Goal: Task Accomplishment & Management: Manage account settings

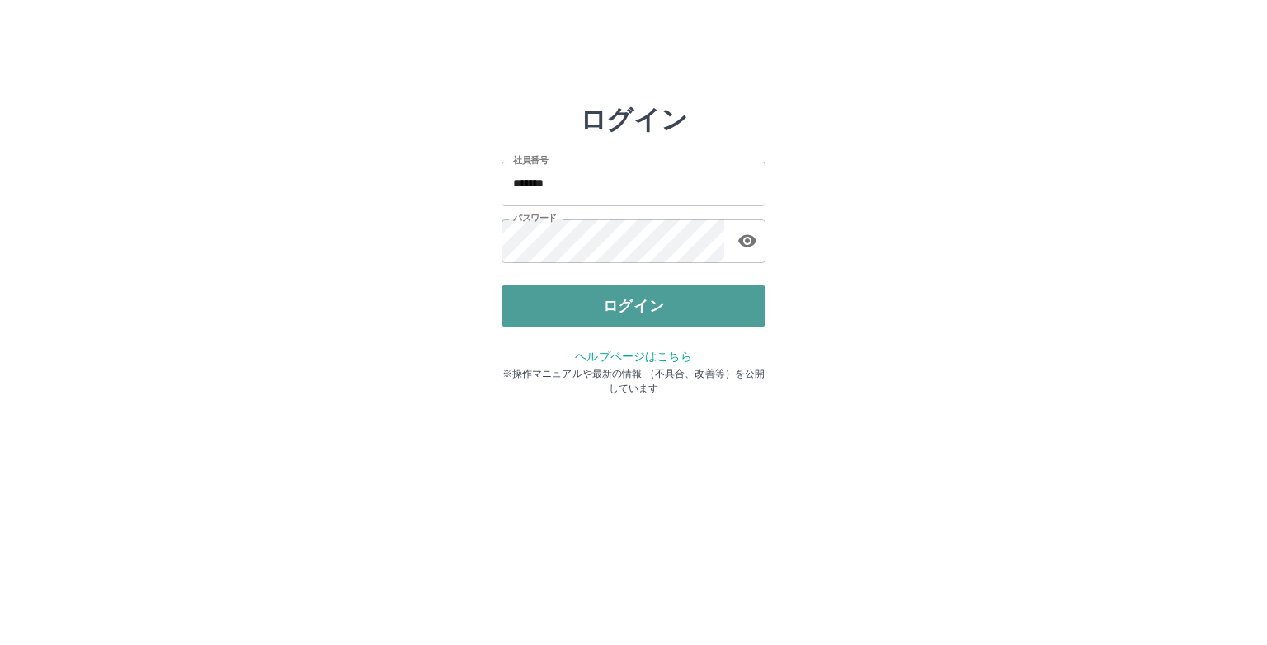
click at [690, 305] on button "ログイン" at bounding box center [634, 306] width 264 height 41
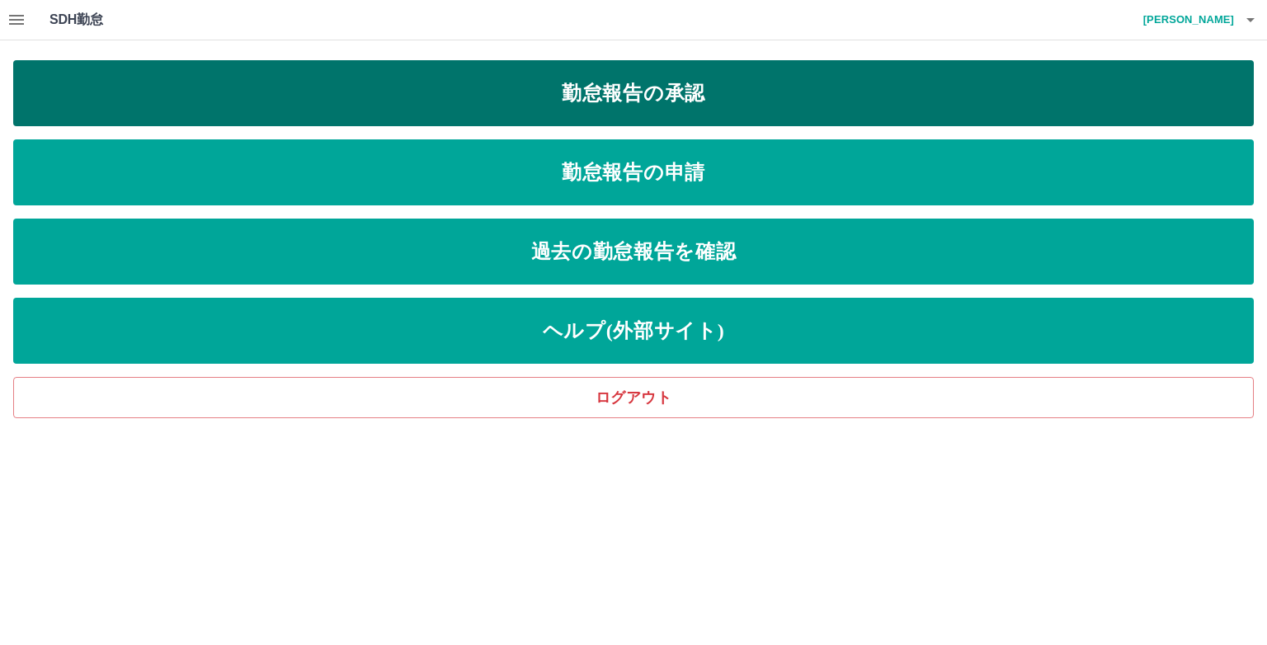
click at [659, 105] on link "勤怠報告の承認" at bounding box center [633, 93] width 1241 height 66
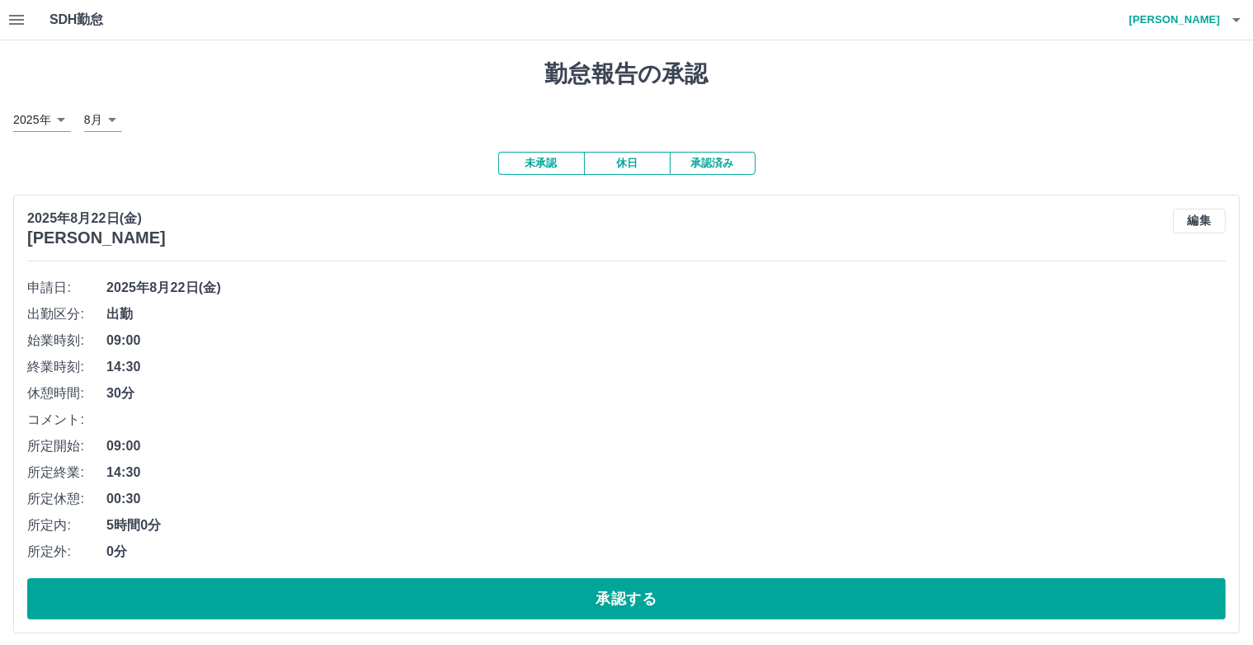
click at [720, 165] on button "承認済み" at bounding box center [713, 163] width 86 height 23
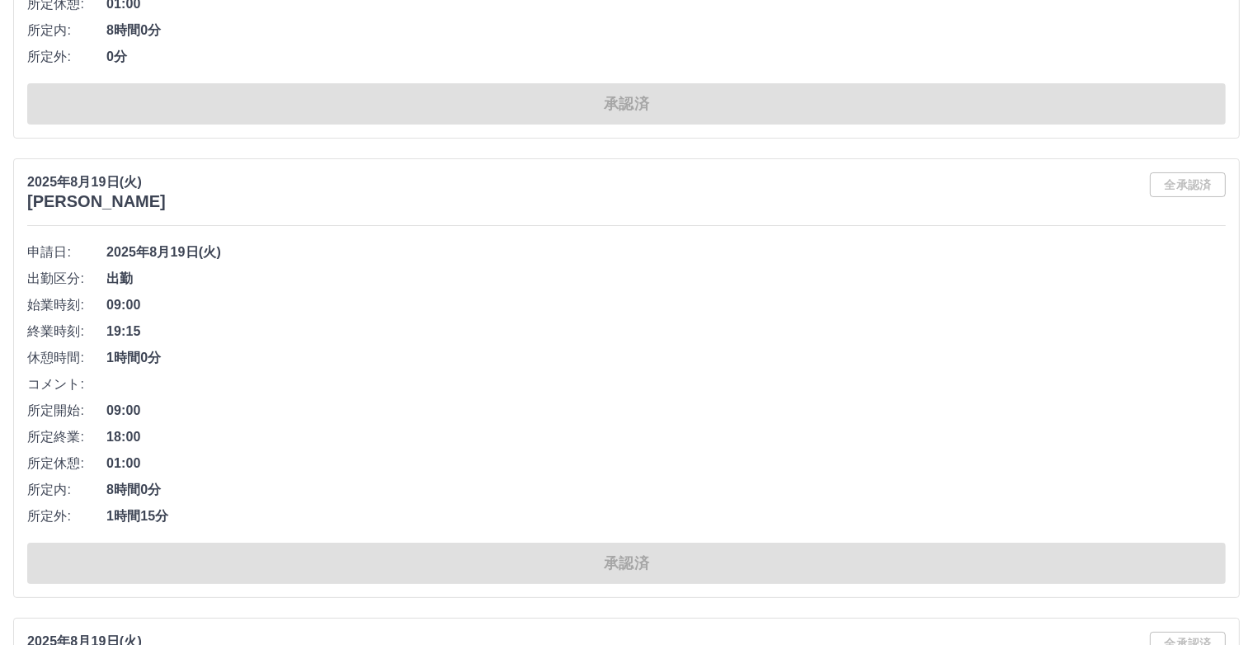
scroll to position [10918, 0]
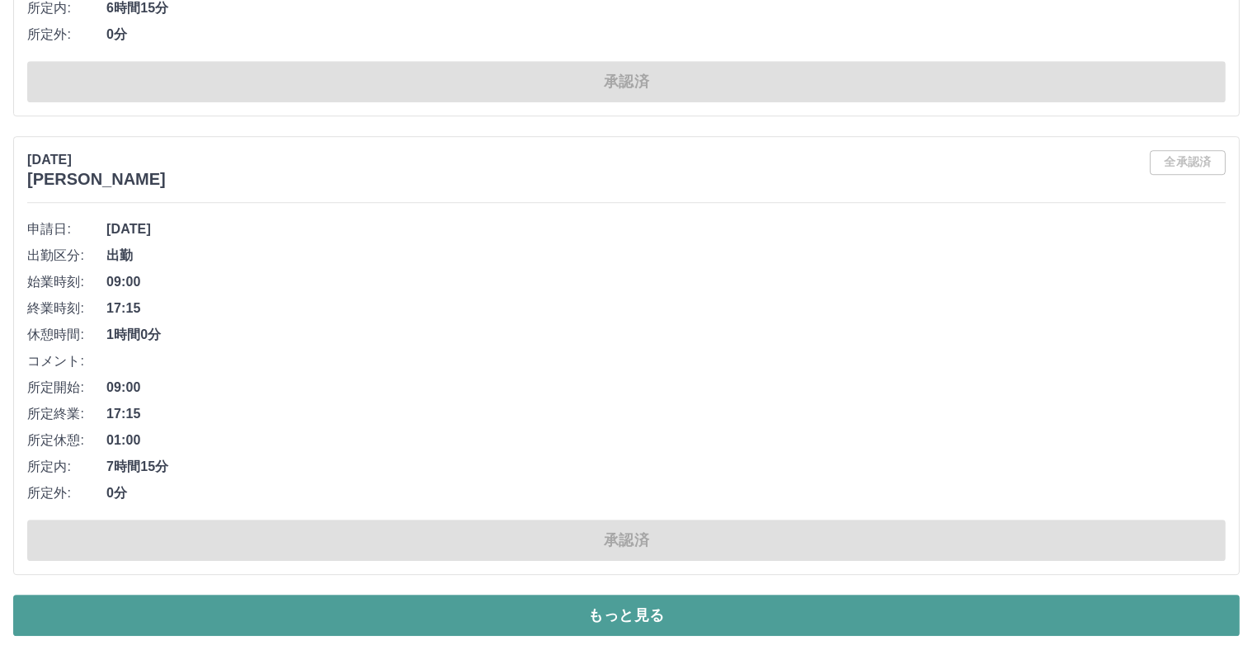
click at [805, 605] on button "もっと見る" at bounding box center [626, 615] width 1227 height 41
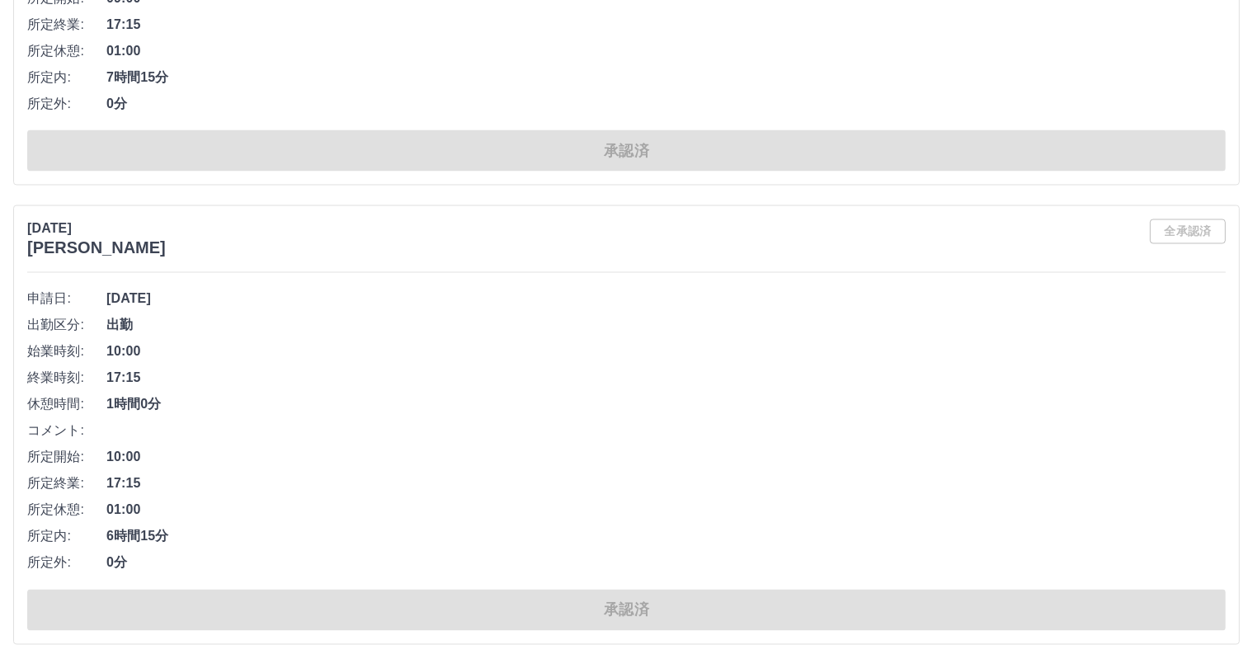
scroll to position [22303, 0]
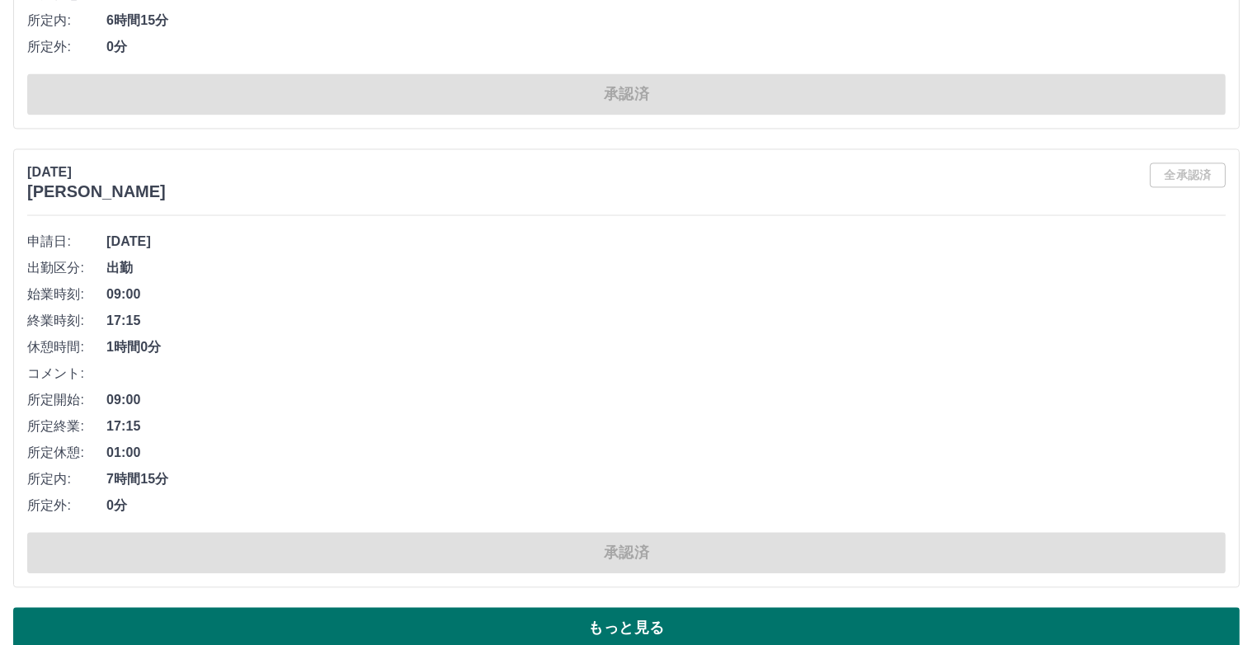
click at [696, 607] on button "もっと見る" at bounding box center [626, 627] width 1227 height 41
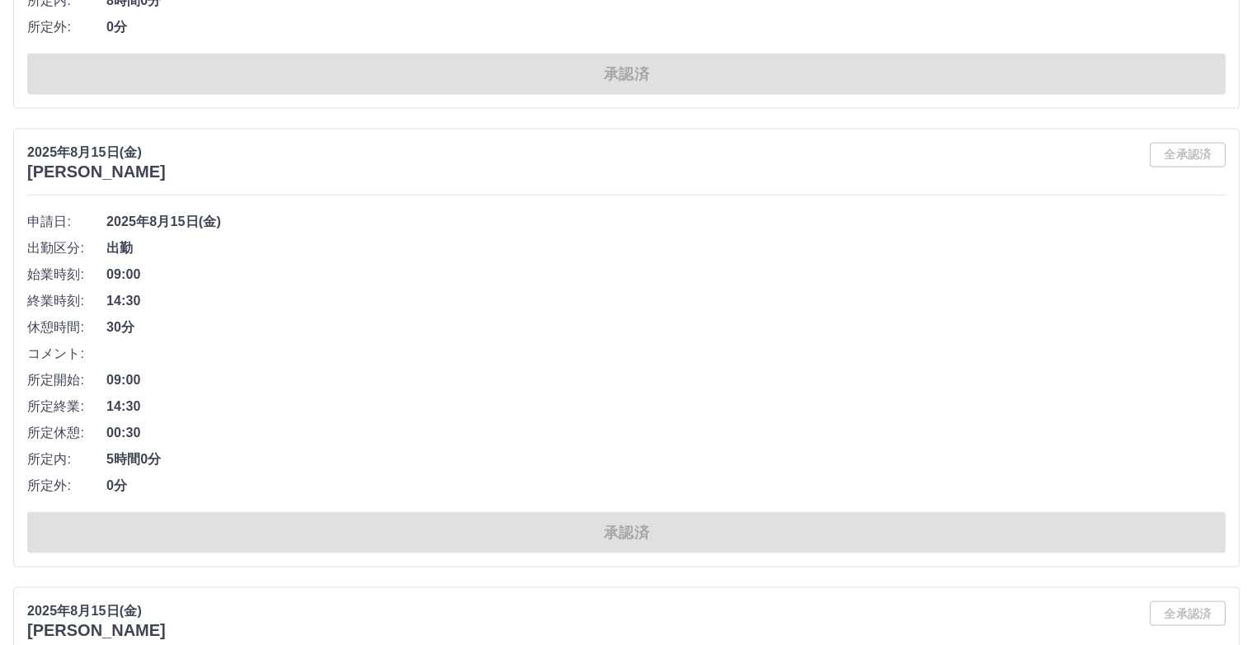
scroll to position [33767, 0]
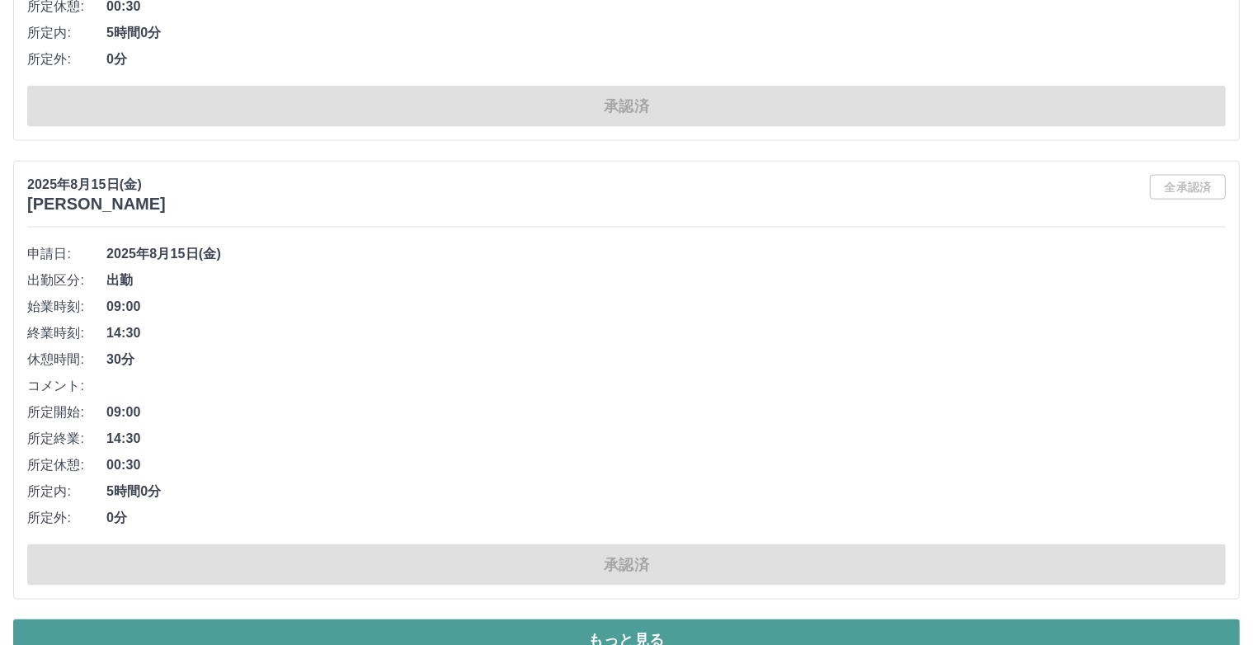
click at [693, 620] on button "もっと見る" at bounding box center [626, 640] width 1227 height 41
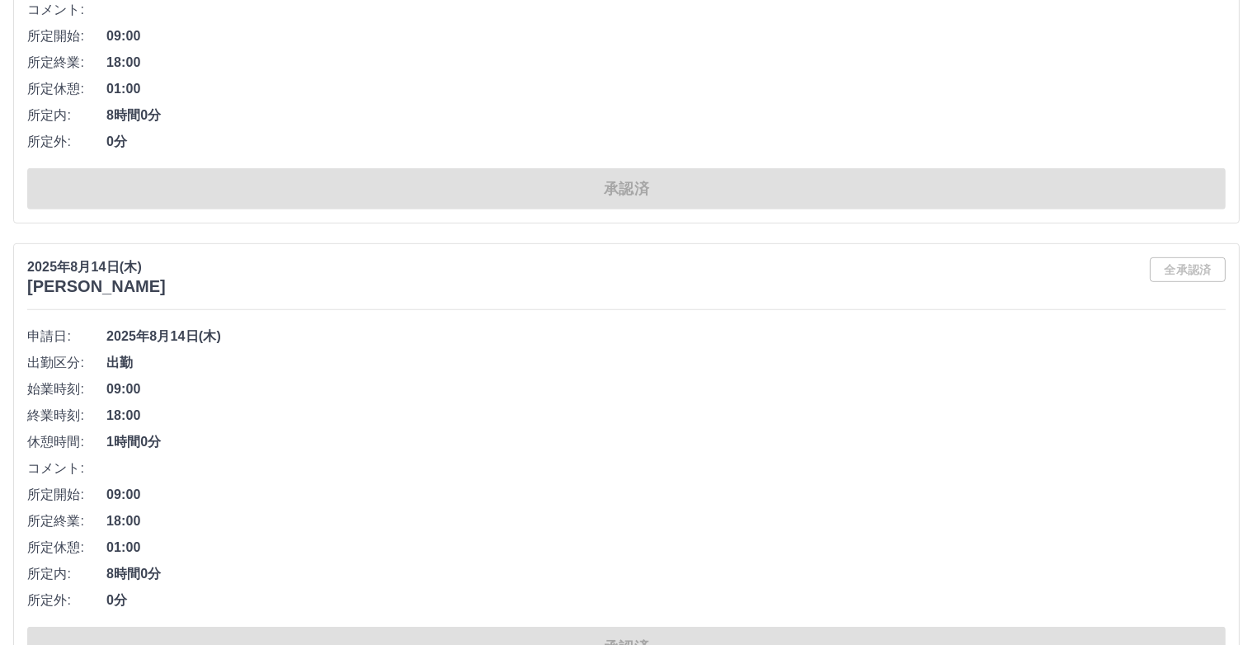
scroll to position [45152, 0]
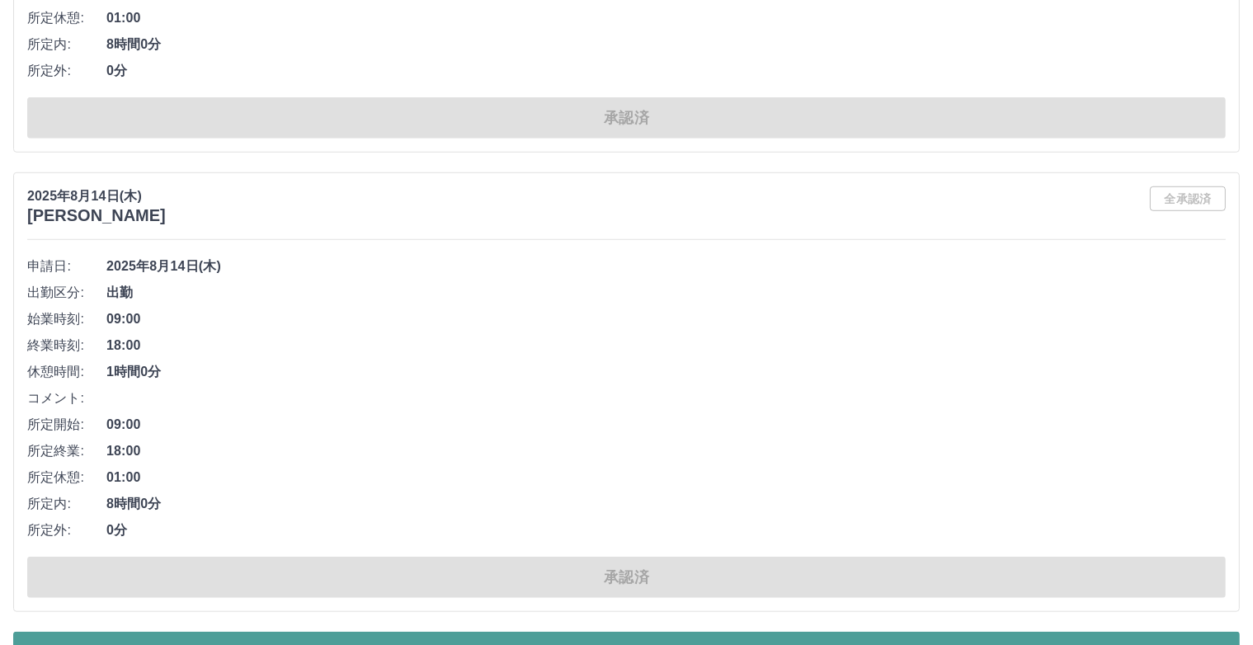
click at [642, 632] on button "もっと見る" at bounding box center [626, 652] width 1227 height 41
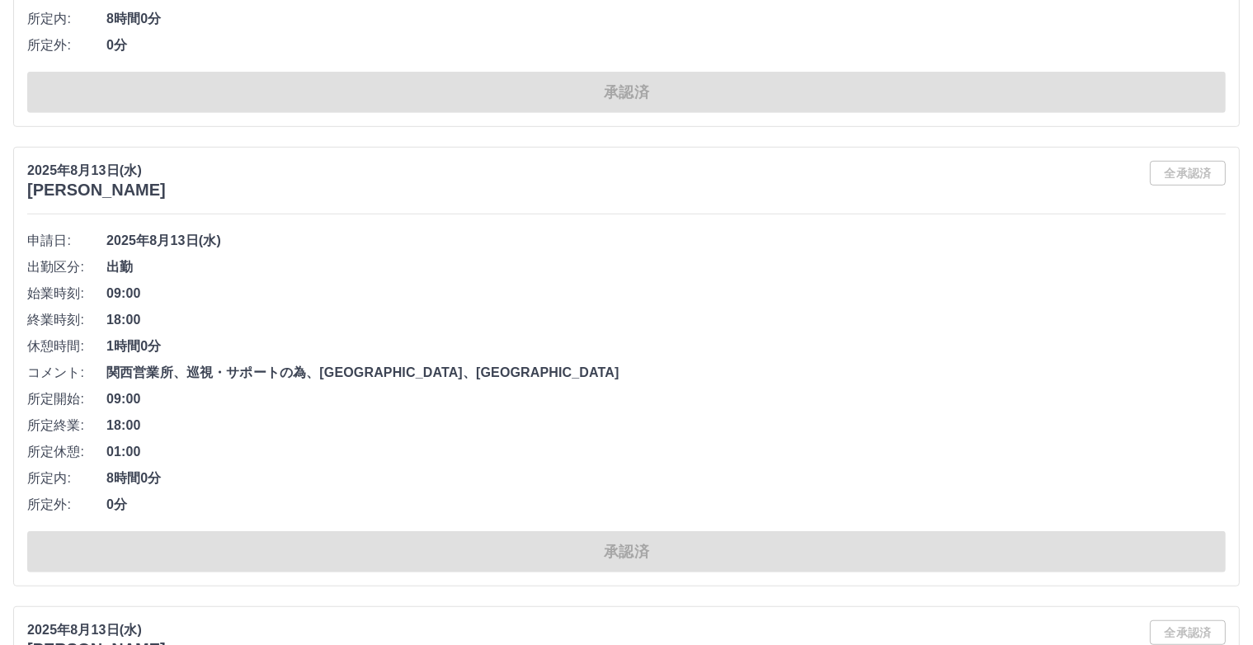
scroll to position [56617, 0]
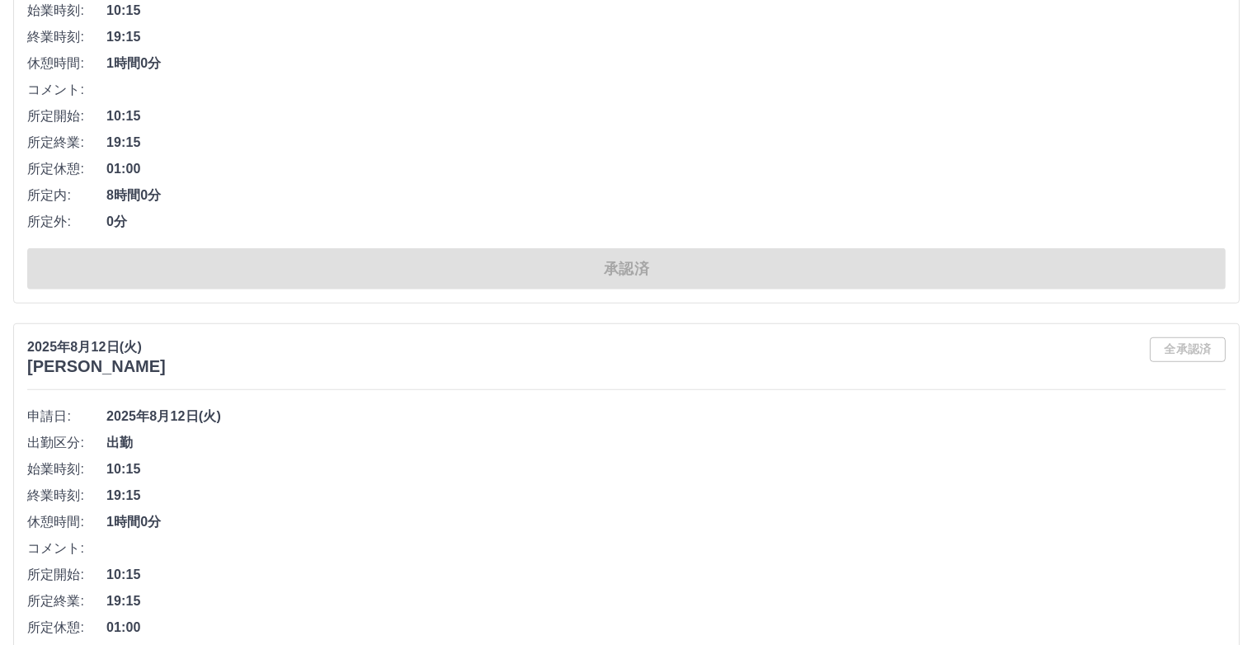
scroll to position [68081, 0]
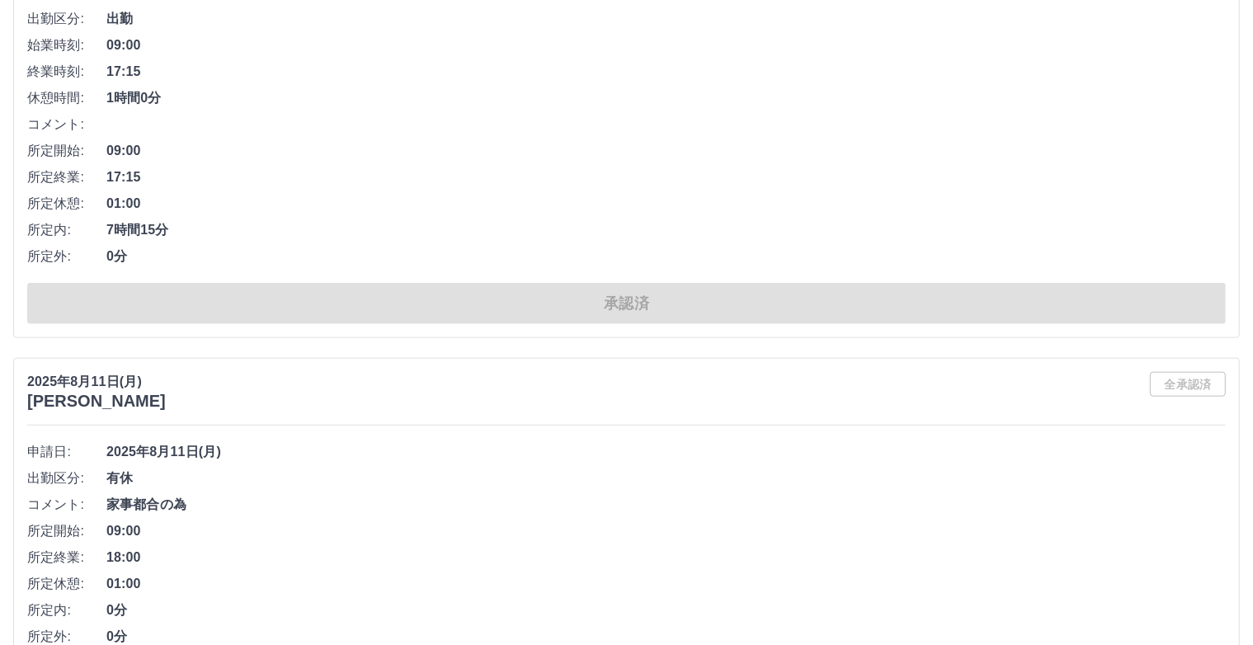
scroll to position [79466, 0]
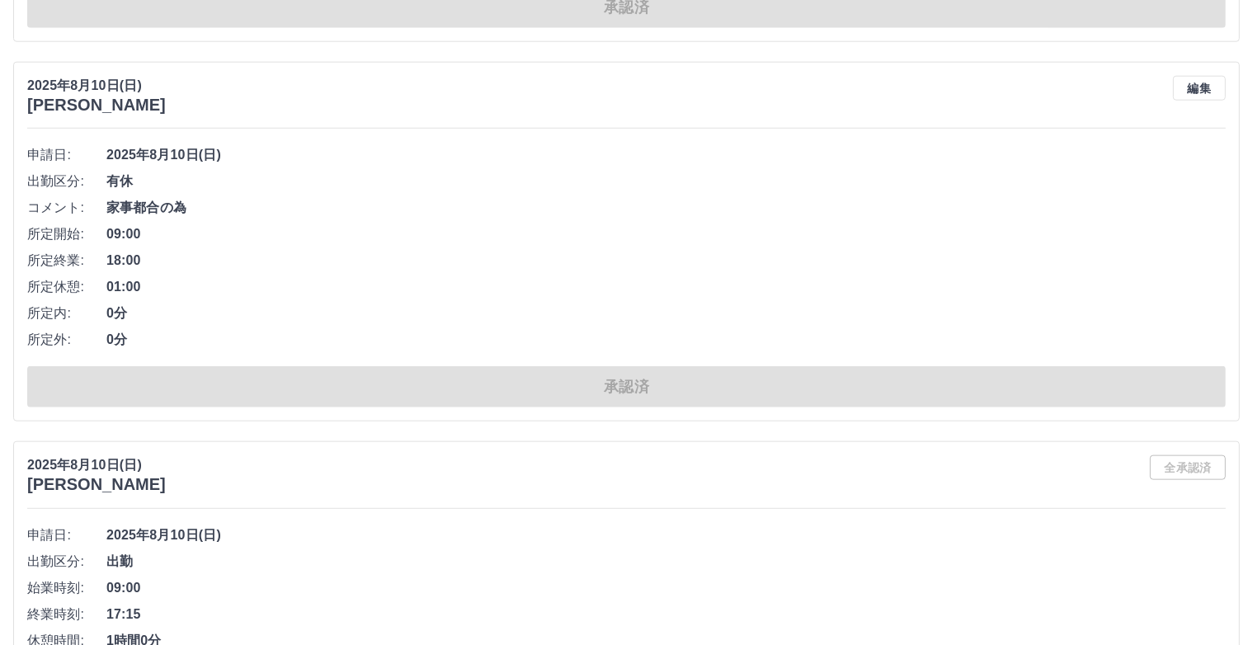
scroll to position [89552, 0]
